Goal: Information Seeking & Learning: Learn about a topic

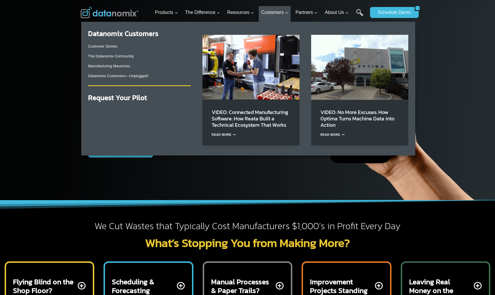
click at [252, 69] on img "Primary Navigation" at bounding box center [250, 67] width 97 height 65
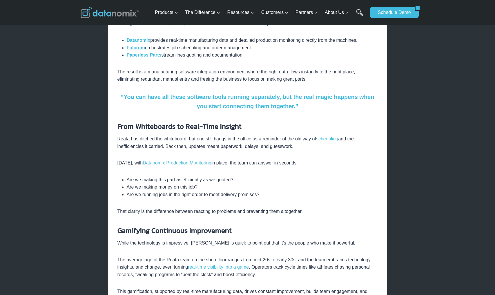
scroll to position [314, 0]
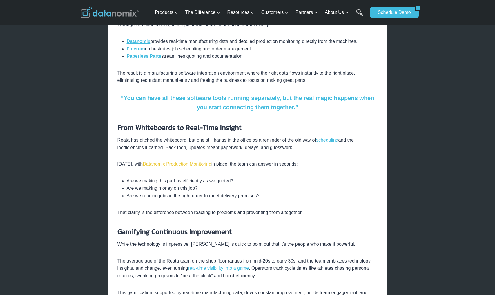
click at [172, 165] on link "Datanomix Production Monitoring" at bounding box center [177, 163] width 69 height 5
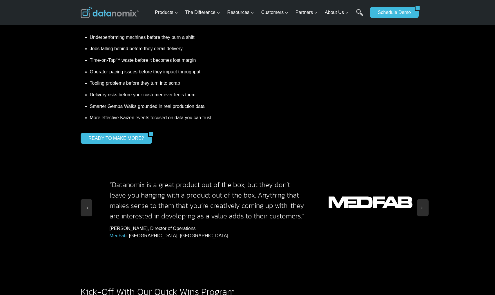
scroll to position [482, 0]
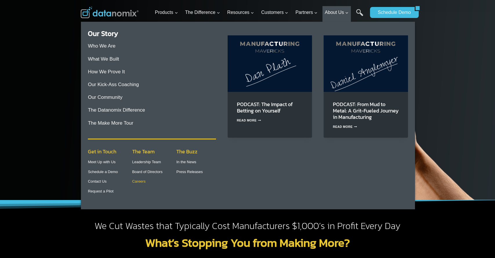
click at [141, 182] on link "Careers" at bounding box center [138, 181] width 13 height 4
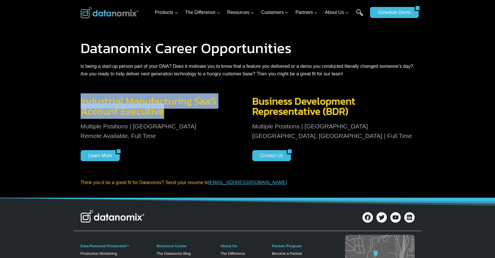
drag, startPoint x: 80, startPoint y: 102, endPoint x: 163, endPoint y: 109, distance: 83.5
click at [163, 109] on h3 "Industrial Manufacturing SaaS Account Executive" at bounding box center [162, 106] width 162 height 20
copy h3 "Industrial Manufacturing SaaS Account Executive"
click at [101, 154] on link "Learn More" at bounding box center [98, 155] width 35 height 11
